Goal: Task Accomplishment & Management: Complete application form

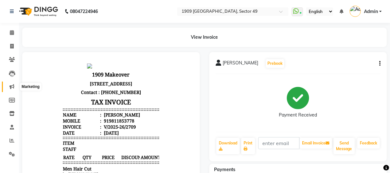
click at [13, 88] on icon at bounding box center [12, 86] width 5 height 5
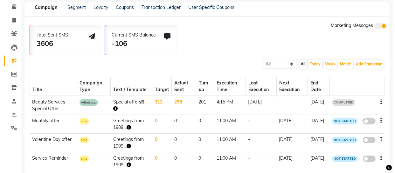
scroll to position [31, 0]
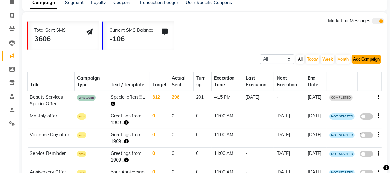
click at [361, 59] on button "Add Campaign" at bounding box center [367, 59] width 30 height 9
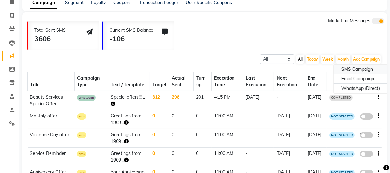
click at [364, 66] on div "SMS Campaign" at bounding box center [361, 70] width 54 height 10
select select "2"
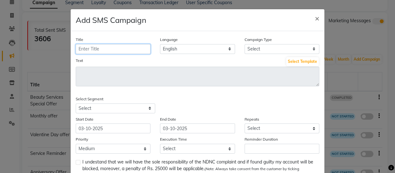
click at [137, 50] on input "Title" at bounding box center [113, 49] width 75 height 10
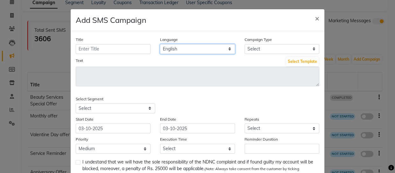
click at [201, 48] on select "English" at bounding box center [197, 49] width 75 height 10
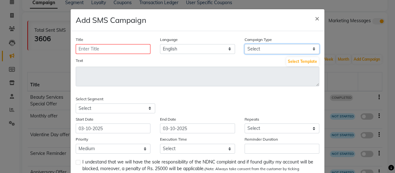
click at [264, 48] on select "Select Birthday Anniversary Promotional Service reminder" at bounding box center [281, 49] width 75 height 10
select select "3"
click at [244, 44] on select "Select Birthday Anniversary Promotional Service reminder" at bounding box center [281, 49] width 75 height 10
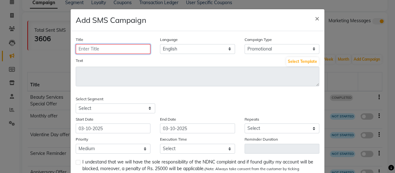
click at [132, 50] on input "Title" at bounding box center [113, 49] width 75 height 10
type input "offer"
click at [216, 62] on div "Text Select Template" at bounding box center [197, 62] width 243 height 10
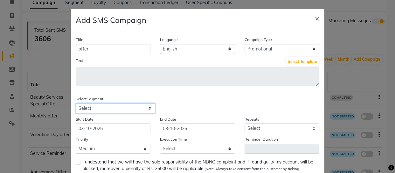
click at [128, 108] on select "Select All Customers All [DEMOGRAPHIC_DATA] Customer All [DEMOGRAPHIC_DATA] Cus…" at bounding box center [115, 109] width 79 height 10
select select "37583"
click at [76, 104] on select "Select All Customers All [DEMOGRAPHIC_DATA] Customer All [DEMOGRAPHIC_DATA] Cus…" at bounding box center [115, 109] width 79 height 10
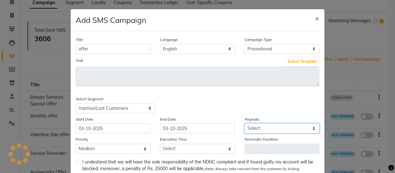
click at [297, 127] on select "Select Once Daily Alternate Day Weekly Monthly Yearly" at bounding box center [281, 129] width 75 height 10
click at [244, 124] on select "Select Once Daily Alternate Day Weekly Monthly Yearly" at bounding box center [281, 129] width 75 height 10
click at [277, 126] on select "Select Once Daily Alternate Day Weekly Monthly Yearly" at bounding box center [281, 129] width 75 height 10
select select "1"
click at [244, 124] on select "Select Once Daily Alternate Day Weekly Monthly Yearly" at bounding box center [281, 129] width 75 height 10
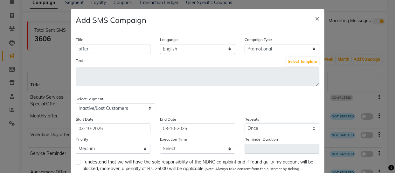
scroll to position [19, 0]
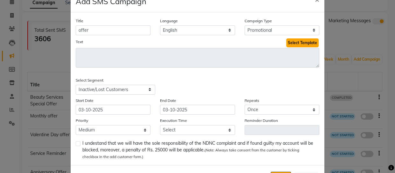
click at [294, 44] on button "Select Template" at bounding box center [302, 42] width 32 height 9
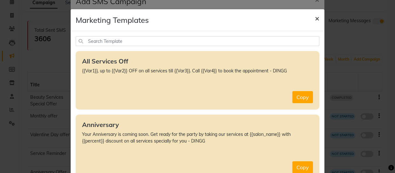
click at [317, 16] on button "×" at bounding box center [317, 18] width 15 height 18
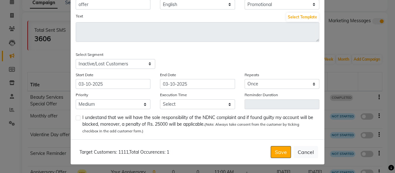
scroll to position [46, 0]
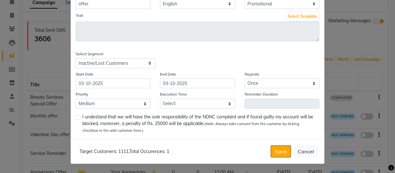
click at [76, 116] on label at bounding box center [78, 117] width 5 height 5
click at [76, 116] on input "checkbox" at bounding box center [78, 118] width 4 height 4
checkbox input "true"
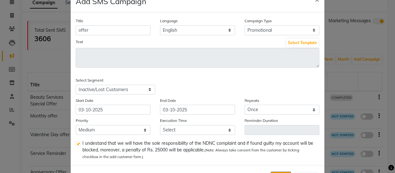
scroll to position [19, 0]
click at [120, 132] on select "Low Medium High" at bounding box center [113, 130] width 75 height 10
select select "3"
click at [76, 126] on select "Low Medium High" at bounding box center [113, 130] width 75 height 10
click at [175, 132] on select "Select 09:00 AM 09:15 AM 09:30 AM 09:45 AM 10:00 AM 10:15 AM 10:30 AM 10:45 AM …" at bounding box center [197, 130] width 75 height 10
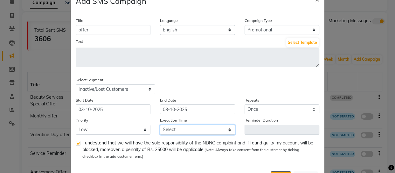
select select "900"
click at [160, 126] on select "Select 09:00 AM 09:15 AM 09:30 AM 09:45 AM 10:00 AM 10:15 AM 10:30 AM 10:45 AM …" at bounding box center [197, 130] width 75 height 10
click at [76, 145] on label at bounding box center [78, 143] width 5 height 5
click at [76, 145] on input "checkbox" at bounding box center [78, 144] width 4 height 4
checkbox input "false"
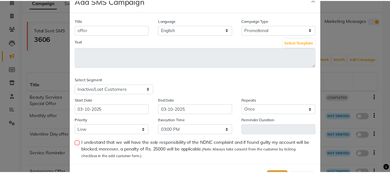
scroll to position [46, 0]
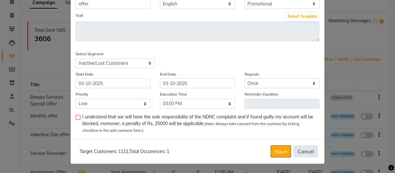
click at [302, 150] on button "Cancel" at bounding box center [305, 152] width 24 height 12
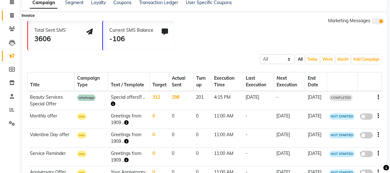
click at [15, 15] on span at bounding box center [11, 15] width 11 height 7
select select "service"
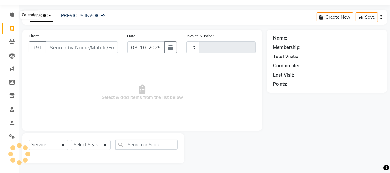
scroll to position [18, 0]
type input "2710"
select select "6923"
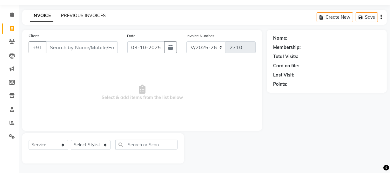
click at [85, 16] on link "PREVIOUS INVOICES" at bounding box center [83, 16] width 45 height 6
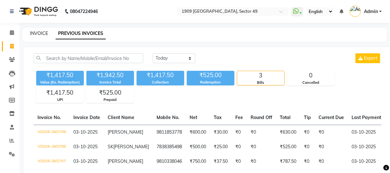
click at [35, 32] on link "INVOICE" at bounding box center [39, 34] width 18 height 6
select select "service"
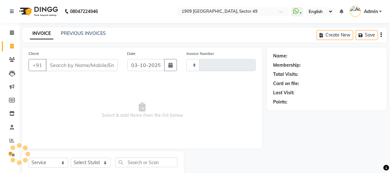
scroll to position [18, 0]
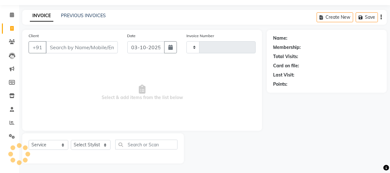
type input "2710"
select select "6923"
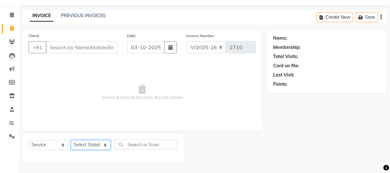
click at [101, 146] on select "Select Stylist [PERSON_NAME] [PERSON_NAME] House Sale Jyoti [PERSON_NAME] [PERS…" at bounding box center [91, 145] width 40 height 10
select select "79672"
click at [71, 140] on select "Select Stylist [PERSON_NAME] [PERSON_NAME] House Sale Jyoti [PERSON_NAME] [PERS…" at bounding box center [91, 145] width 40 height 10
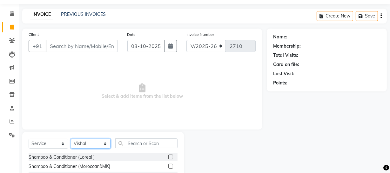
scroll to position [20, 0]
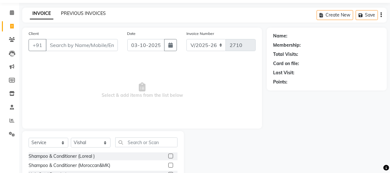
click at [86, 13] on link "PREVIOUS INVOICES" at bounding box center [83, 13] width 45 height 6
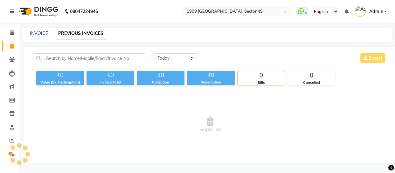
drag, startPoint x: 86, startPoint y: 13, endPoint x: 216, endPoint y: 34, distance: 131.4
click at [216, 34] on div "INVOICE PREVIOUS INVOICES" at bounding box center [203, 33] width 362 height 7
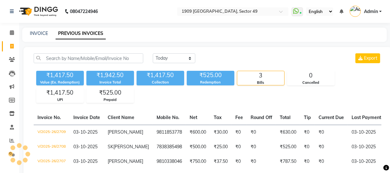
click at [216, 34] on div "INVOICE PREVIOUS INVOICES" at bounding box center [200, 33] width 357 height 7
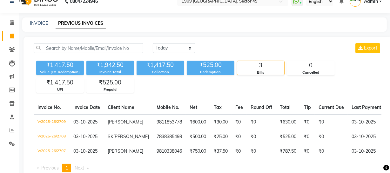
scroll to position [11, 0]
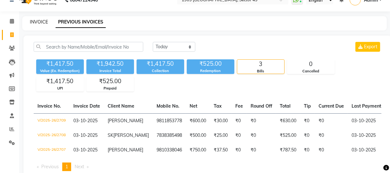
click at [35, 22] on link "INVOICE" at bounding box center [39, 22] width 18 height 6
select select "service"
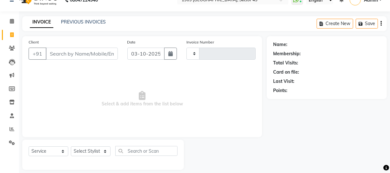
scroll to position [18, 0]
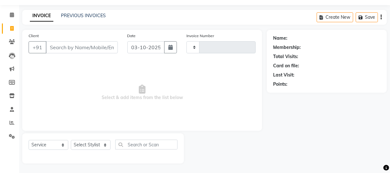
type input "2710"
select select "6923"
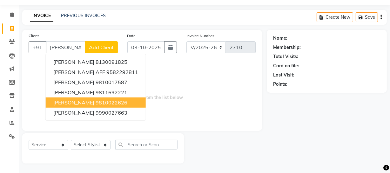
click at [101, 102] on ngb-highlight "9810022626" at bounding box center [112, 102] width 32 height 6
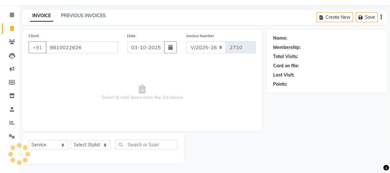
type input "9810022626"
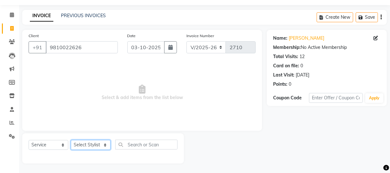
click at [95, 145] on select "Select Stylist [PERSON_NAME] [PERSON_NAME] House Sale Jyoti [PERSON_NAME] [PERS…" at bounding box center [91, 145] width 40 height 10
select select "79672"
click at [71, 140] on select "Select Stylist [PERSON_NAME] [PERSON_NAME] House Sale Jyoti [PERSON_NAME] [PERS…" at bounding box center [91, 145] width 40 height 10
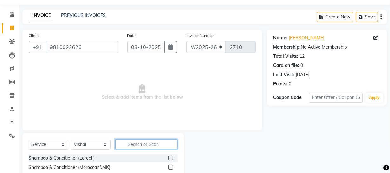
click at [148, 143] on input "text" at bounding box center [146, 145] width 62 height 10
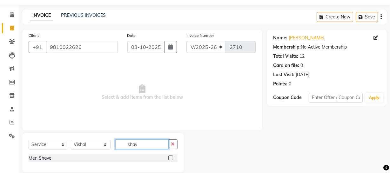
type input "shav"
click at [169, 160] on label at bounding box center [170, 158] width 5 height 5
click at [169, 160] on input "checkbox" at bounding box center [170, 158] width 4 height 4
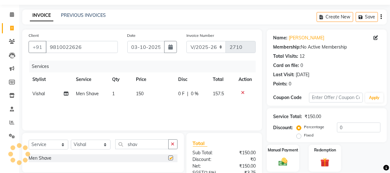
checkbox input "false"
click at [102, 146] on select "Select Stylist [PERSON_NAME] [PERSON_NAME] House Sale Jyoti [PERSON_NAME] [PERS…" at bounding box center [91, 145] width 40 height 10
select select "57120"
click at [71, 140] on select "Select Stylist [PERSON_NAME] [PERSON_NAME] House Sale Jyoti [PERSON_NAME] [PERS…" at bounding box center [91, 145] width 40 height 10
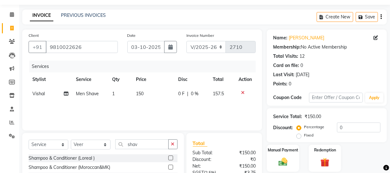
click at [147, 146] on div "Select Service Product Membership Package Voucher Prepaid Gift Card Select Styl…" at bounding box center [103, 147] width 149 height 15
click at [147, 146] on input "shav" at bounding box center [141, 145] width 53 height 10
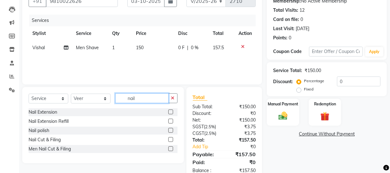
scroll to position [81, 0]
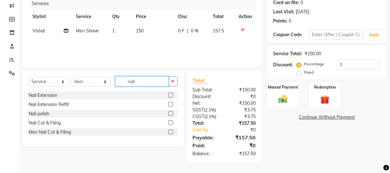
type input "nail"
click at [172, 132] on label at bounding box center [170, 132] width 5 height 5
click at [172, 132] on input "checkbox" at bounding box center [170, 132] width 4 height 4
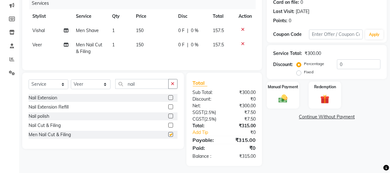
checkbox input "false"
click at [144, 44] on td "150" at bounding box center [153, 48] width 42 height 21
select select "57120"
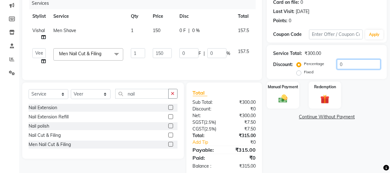
click at [339, 63] on input "0" at bounding box center [359, 64] width 44 height 10
type input "30"
type input "45"
type input "30"
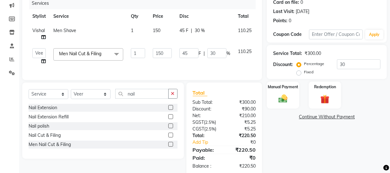
click at [316, 160] on div "Name: [PERSON_NAME] Membership: No Active Membership Total Visits: 12 Card on f…" at bounding box center [329, 71] width 125 height 210
click at [295, 94] on div "Manual Payment" at bounding box center [283, 95] width 34 height 28
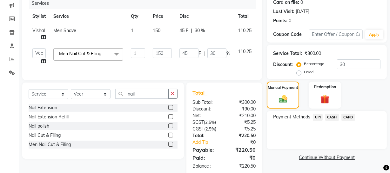
click at [320, 117] on span "UPI" at bounding box center [318, 117] width 10 height 7
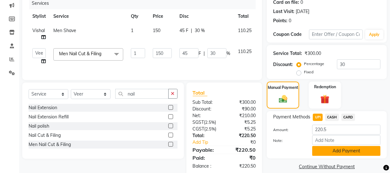
click at [318, 151] on button "Add Payment" at bounding box center [346, 151] width 68 height 10
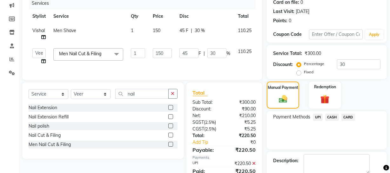
scroll to position [116, 0]
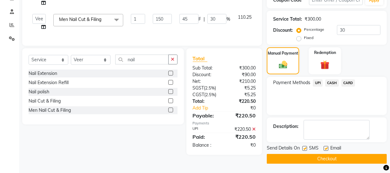
click at [306, 148] on label at bounding box center [305, 148] width 5 height 5
click at [306, 148] on input "checkbox" at bounding box center [305, 149] width 4 height 4
checkbox input "false"
click at [303, 157] on button "Checkout" at bounding box center [327, 159] width 120 height 10
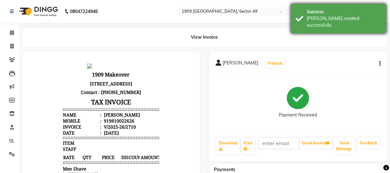
click at [299, 17] on div "Success [PERSON_NAME] created successfully." at bounding box center [338, 19] width 95 height 30
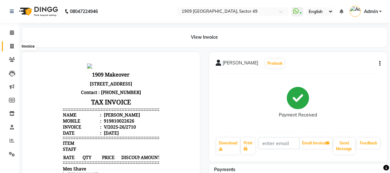
click at [10, 47] on icon at bounding box center [11, 46] width 3 height 5
select select "service"
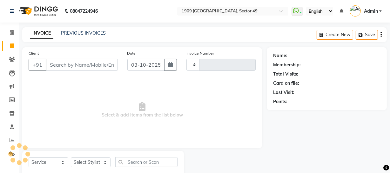
type input "2711"
select select "6923"
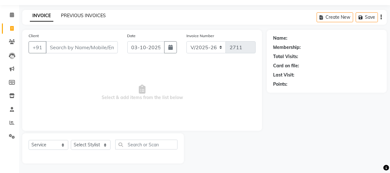
click at [89, 16] on link "PREVIOUS INVOICES" at bounding box center [83, 16] width 45 height 6
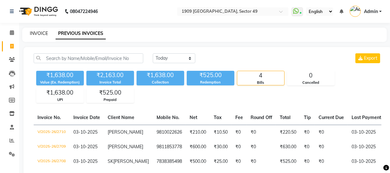
click at [38, 34] on link "INVOICE" at bounding box center [39, 34] width 18 height 6
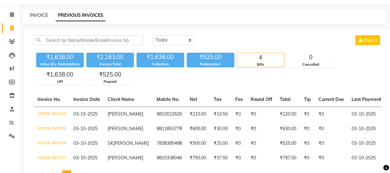
select select "6923"
select select "service"
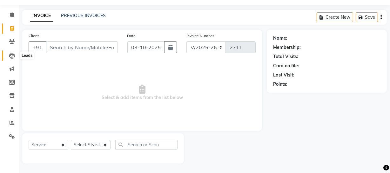
click at [13, 54] on icon at bounding box center [12, 56] width 6 height 6
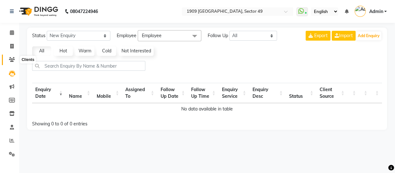
click at [11, 60] on icon at bounding box center [12, 59] width 6 height 5
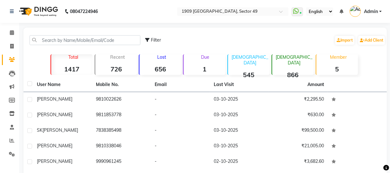
click at [166, 66] on strong "656" at bounding box center [161, 69] width 42 height 8
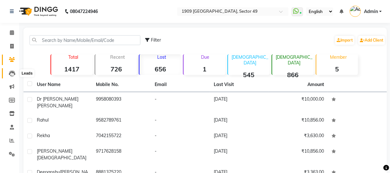
click at [10, 73] on icon at bounding box center [12, 74] width 6 height 6
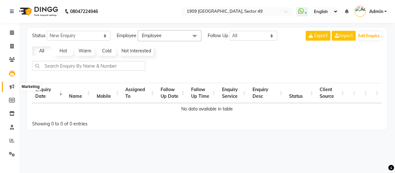
click at [10, 88] on icon at bounding box center [12, 86] width 5 height 5
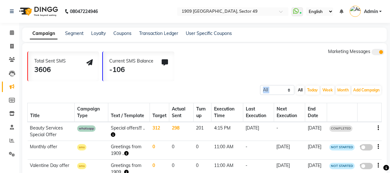
drag, startPoint x: 389, startPoint y: 76, endPoint x: 394, endPoint y: 103, distance: 28.1
click at [390, 103] on html "08047224946 Select Location × 1909 Makeover, Sector 49 WhatsApp Status ✕ Status…" at bounding box center [195, 86] width 390 height 173
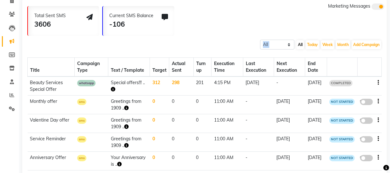
scroll to position [47, 0]
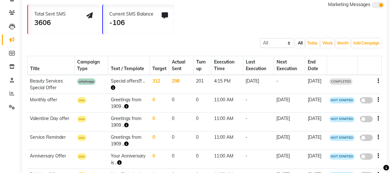
click at [349, 67] on th at bounding box center [342, 65] width 31 height 19
click at [283, 44] on select "All Scheduled Completed" at bounding box center [277, 43] width 34 height 10
click at [302, 47] on button "All" at bounding box center [300, 43] width 8 height 9
click at [314, 45] on button "Today" at bounding box center [313, 43] width 14 height 9
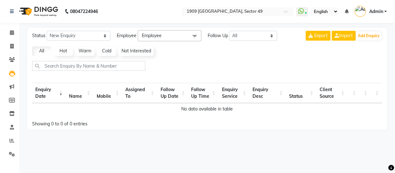
drag, startPoint x: 394, startPoint y: 106, endPoint x: 394, endPoint y: 84, distance: 21.9
click at [390, 83] on main "Status New Enquiry Open Enquiry Converted Enquiry All All New Open Converted Em…" at bounding box center [207, 84] width 376 height 112
click at [10, 88] on icon at bounding box center [12, 86] width 5 height 5
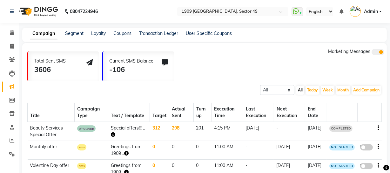
click at [377, 127] on div at bounding box center [369, 128] width 19 height 7
click at [379, 128] on td at bounding box center [370, 131] width 24 height 19
click at [381, 127] on td at bounding box center [370, 131] width 24 height 19
click at [377, 127] on div at bounding box center [369, 128] width 19 height 7
click at [378, 128] on icon "button" at bounding box center [378, 128] width 1 height 0
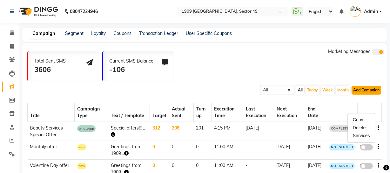
click at [357, 89] on button "Add Campaign" at bounding box center [367, 90] width 30 height 9
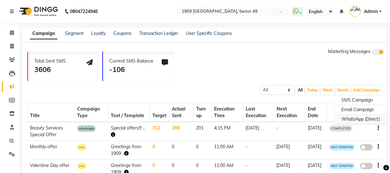
click at [352, 117] on div "WhatsApp (Direct)" at bounding box center [361, 120] width 54 height 10
select select "2"
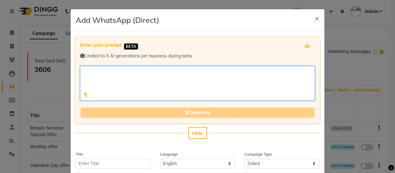
click at [143, 88] on textarea at bounding box center [197, 83] width 235 height 35
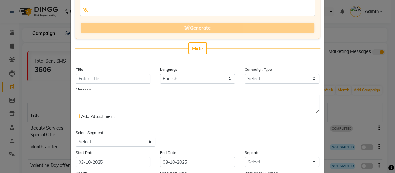
scroll to position [85, 0]
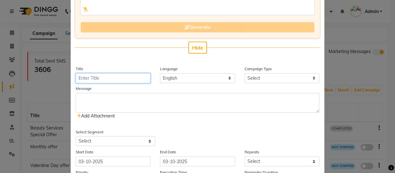
click at [118, 80] on input "Title" at bounding box center [113, 78] width 75 height 10
click at [105, 79] on input "Title" at bounding box center [113, 78] width 75 height 10
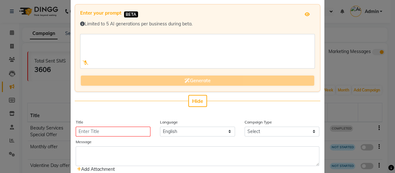
scroll to position [89, 0]
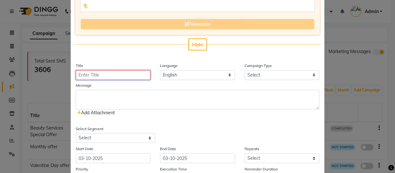
click at [145, 74] on input "Title" at bounding box center [113, 75] width 75 height 10
type input "offer"
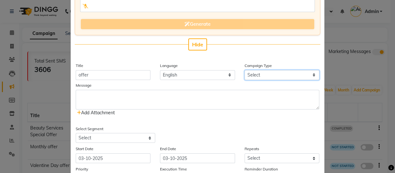
click at [277, 76] on select "Select Birthday Anniversary Promotional Service reminder" at bounding box center [281, 75] width 75 height 10
select select "3"
click at [244, 70] on select "Select Birthday Anniversary Promotional Service reminder" at bounding box center [281, 75] width 75 height 10
click at [279, 77] on select "Select Birthday Anniversary Promotional Service reminder" at bounding box center [281, 75] width 75 height 10
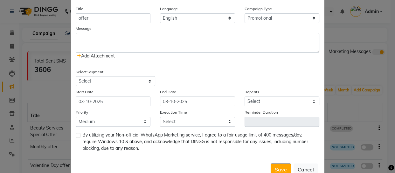
scroll to position [146, 0]
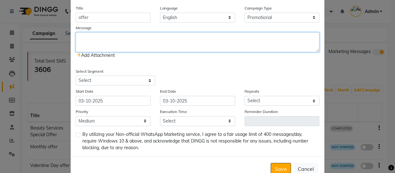
click at [101, 43] on textarea at bounding box center [197, 42] width 243 height 20
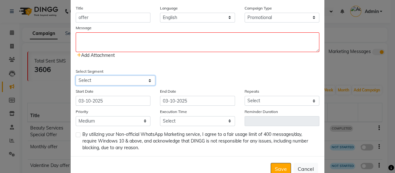
click at [121, 81] on select "Select All Customers All [DEMOGRAPHIC_DATA] Customer All [DEMOGRAPHIC_DATA] Cus…" at bounding box center [115, 81] width 79 height 10
select select "37583"
click at [76, 76] on select "Select All Customers All [DEMOGRAPHIC_DATA] Customer All [DEMOGRAPHIC_DATA] Cus…" at bounding box center [115, 81] width 79 height 10
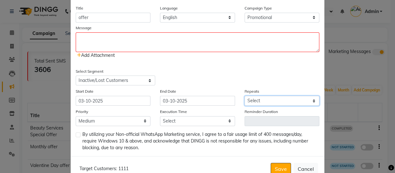
click at [252, 102] on select "Select Once Daily Alternate Day Weekly Monthly Yearly" at bounding box center [281, 101] width 75 height 10
select select "1"
click at [244, 96] on select "Select Once Daily Alternate Day Weekly Monthly Yearly" at bounding box center [281, 101] width 75 height 10
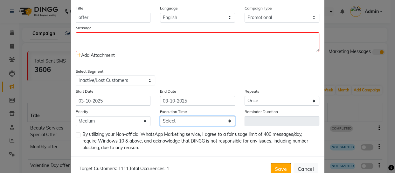
click at [220, 124] on select "Select 09:00 AM 09:15 AM 09:30 AM 09:45 AM 10:00 AM 10:15 AM 10:30 AM 10:45 AM …" at bounding box center [197, 121] width 75 height 10
click at [347, 107] on ngb-modal-window "Add WhatsApp (Direct) × Enter your prompt BETA Limited to 5 AI generations per …" at bounding box center [197, 86] width 395 height 173
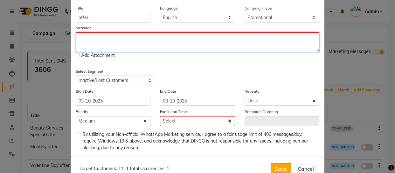
click at [187, 41] on textarea at bounding box center [197, 42] width 243 height 20
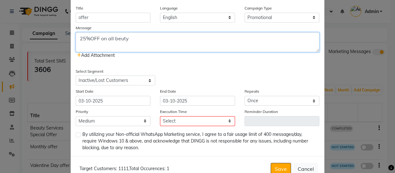
click at [77, 37] on textarea "25%OFF on all beuty" at bounding box center [197, 42] width 243 height 20
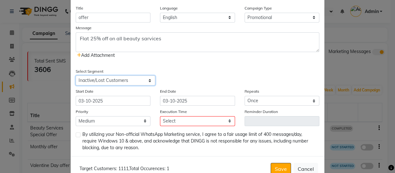
click at [87, 81] on select "Select All Customers All [DEMOGRAPHIC_DATA] Customer All [DEMOGRAPHIC_DATA] Cus…" at bounding box center [115, 81] width 79 height 10
click at [249, 58] on div "Flat 25% off on all beauty sarvices Add Attachment" at bounding box center [197, 45] width 243 height 26
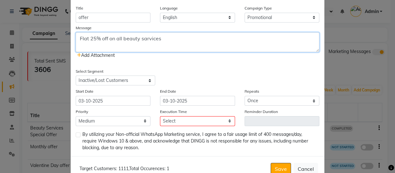
click at [177, 40] on textarea "Flat 25% off on all beauty sarvices" at bounding box center [197, 42] width 243 height 20
click at [99, 45] on textarea "Flat 25% off on all beauty sarvices*&" at bounding box center [197, 42] width 243 height 20
click at [180, 39] on textarea "Flat 25% off on all beauty sarvices*&" at bounding box center [197, 42] width 243 height 20
click at [190, 38] on textarea "Flat 25% off on all beauty sarvices*& Global hair colour 4499 *" at bounding box center [197, 42] width 243 height 20
click at [228, 36] on textarea "Flat 25% off on all beauty sarvices*& Global hair colour 4499 *" at bounding box center [197, 42] width 243 height 20
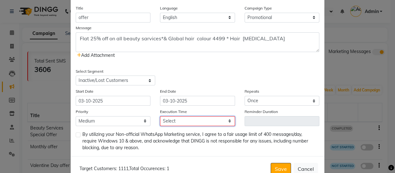
click at [217, 121] on select "Select 09:00 AM 09:15 AM 09:30 AM 09:45 AM 10:00 AM 10:15 AM 10:30 AM 10:45 AM …" at bounding box center [197, 121] width 75 height 10
drag, startPoint x: 217, startPoint y: 121, endPoint x: 254, endPoint y: 38, distance: 90.6
click at [254, 38] on div "Enter your prompt BETA Limited to 5 AI generations per business during beta. Ge…" at bounding box center [198, 20] width 254 height 271
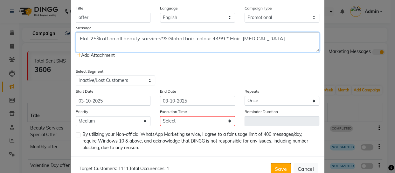
click at [254, 38] on textarea "Flat 25% off on all beauty sarvices*& Global hair colour 4499 * Hair [MEDICAL_D…" at bounding box center [197, 42] width 243 height 20
click at [238, 37] on textarea "Flat 25% off on all beauty sarvices*& Global hair colour 4499 * Hair [MEDICAL_D…" at bounding box center [197, 42] width 243 height 20
click at [250, 39] on textarea "Flat 25% off on all beauty sarvices*& Global hair colour 4499 * Hair [MEDICAL_D…" at bounding box center [197, 42] width 243 height 20
click at [277, 38] on textarea "Flat 25% off on all beauty sarvices*& Global hair colour 4499 * Hair [MEDICAL_D…" at bounding box center [197, 42] width 243 height 20
click at [300, 38] on textarea "Flat 25% off on all beauty sarvices*& Global hair colour 4499 * Hair [MEDICAL_D…" at bounding box center [197, 42] width 243 height 20
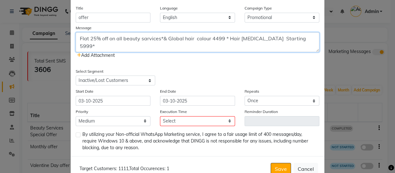
type textarea "Flat 25% off on all beauty sarvices*& Global hair colour 4499 * Hair [MEDICAL_D…"
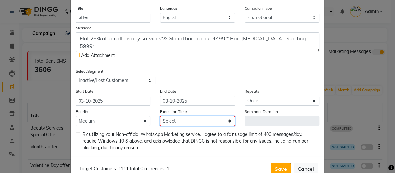
click at [163, 122] on select "Select 09:00 AM 09:15 AM 09:30 AM 09:45 AM 10:00 AM 10:15 AM 10:30 AM 10:45 AM …" at bounding box center [197, 121] width 75 height 10
select select "900"
click at [160, 117] on select "Select 09:00 AM 09:15 AM 09:30 AM 09:45 AM 10:00 AM 10:15 AM 10:30 AM 10:45 AM …" at bounding box center [197, 121] width 75 height 10
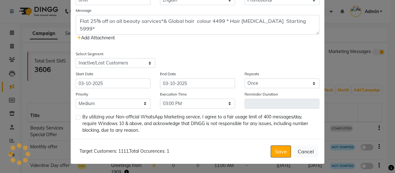
click at [143, 154] on div "Target Customers: 1111 , Total Occurences: 1" at bounding box center [123, 151] width 92 height 7
click at [76, 116] on label at bounding box center [78, 117] width 5 height 5
click at [76, 116] on input "checkbox" at bounding box center [78, 118] width 4 height 4
click at [76, 118] on label at bounding box center [78, 117] width 5 height 5
click at [76, 118] on input "checkbox" at bounding box center [78, 118] width 4 height 4
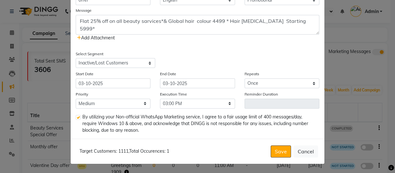
checkbox input "false"
click at [121, 63] on select "Select All Customers All [DEMOGRAPHIC_DATA] Customer All [DEMOGRAPHIC_DATA] Cus…" at bounding box center [115, 63] width 79 height 10
click at [76, 58] on select "Select All Customers All [DEMOGRAPHIC_DATA] Customer All [DEMOGRAPHIC_DATA] Cus…" at bounding box center [115, 63] width 79 height 10
click at [102, 61] on select "Select All Customers All [DEMOGRAPHIC_DATA] Customer All [DEMOGRAPHIC_DATA] Cus…" at bounding box center [115, 63] width 79 height 10
click at [76, 58] on select "Select All Customers All [DEMOGRAPHIC_DATA] Customer All [DEMOGRAPHIC_DATA] Cus…" at bounding box center [115, 63] width 79 height 10
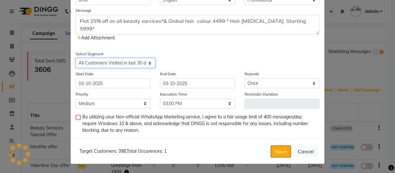
click at [98, 62] on select "Select All Customers All [DEMOGRAPHIC_DATA] Customer All [DEMOGRAPHIC_DATA] Cus…" at bounding box center [115, 63] width 79 height 10
click at [76, 58] on select "Select All Customers All [DEMOGRAPHIC_DATA] Customer All [DEMOGRAPHIC_DATA] Cus…" at bounding box center [115, 63] width 79 height 10
click at [106, 62] on select "Select All Customers All [DEMOGRAPHIC_DATA] Customer All [DEMOGRAPHIC_DATA] Cus…" at bounding box center [115, 63] width 79 height 10
select select "37583"
click at [76, 58] on select "Select All Customers All [DEMOGRAPHIC_DATA] Customer All [DEMOGRAPHIC_DATA] Cus…" at bounding box center [115, 63] width 79 height 10
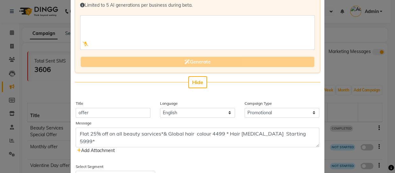
scroll to position [40, 0]
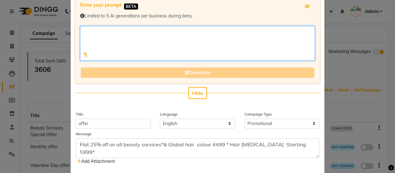
click at [278, 46] on textarea at bounding box center [197, 43] width 235 height 35
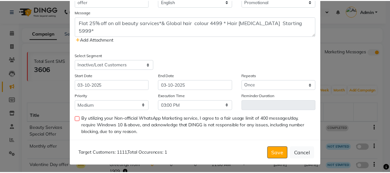
scroll to position [164, 0]
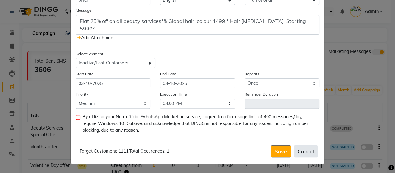
click at [300, 155] on button "Cancel" at bounding box center [305, 152] width 24 height 12
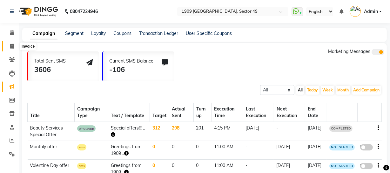
click at [8, 45] on span at bounding box center [11, 46] width 11 height 7
select select "service"
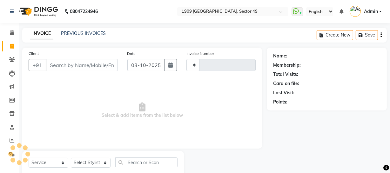
type input "2711"
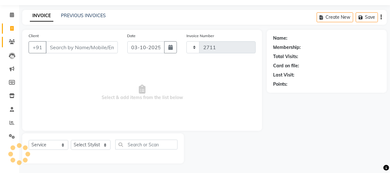
select select "6923"
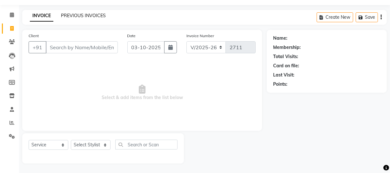
click at [96, 15] on link "PREVIOUS INVOICES" at bounding box center [83, 16] width 45 height 6
